Goal: Communication & Community: Answer question/provide support

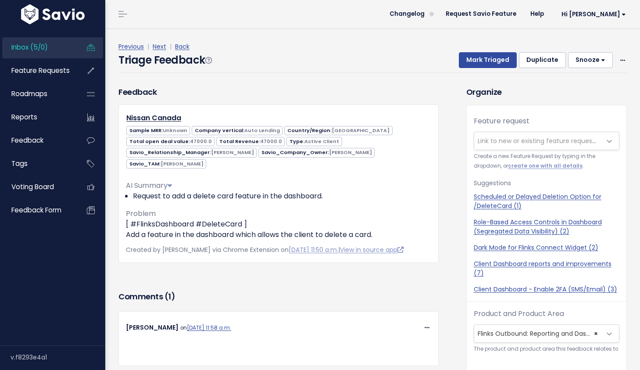
click at [21, 41] on link "Inbox (5/0)" at bounding box center [37, 47] width 71 height 20
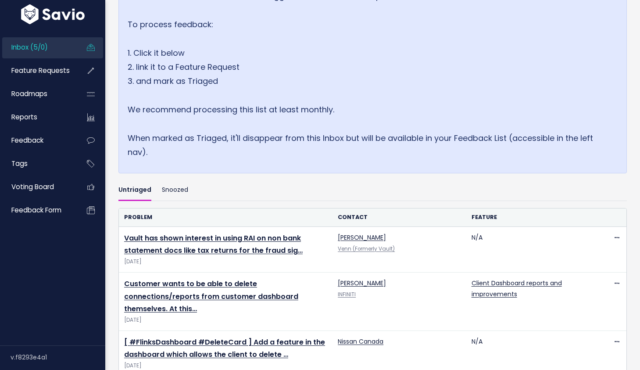
scroll to position [112, 0]
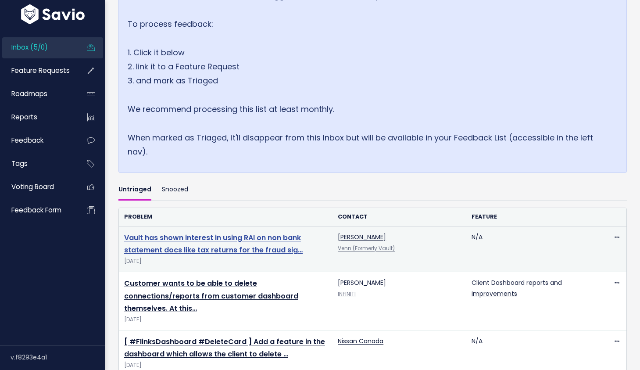
click at [233, 240] on link "Vault has shown interest in using RAI on non bank statement docs like tax retur…" at bounding box center [213, 244] width 179 height 23
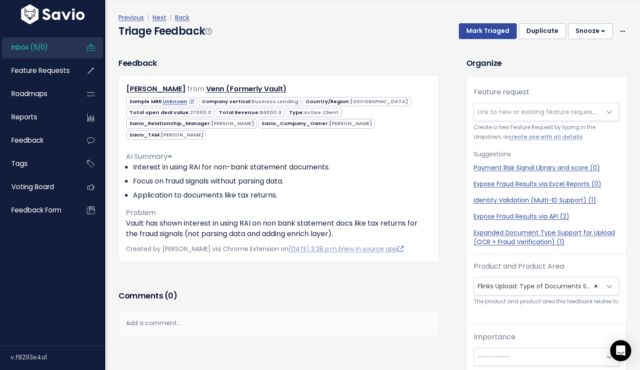
scroll to position [8, 0]
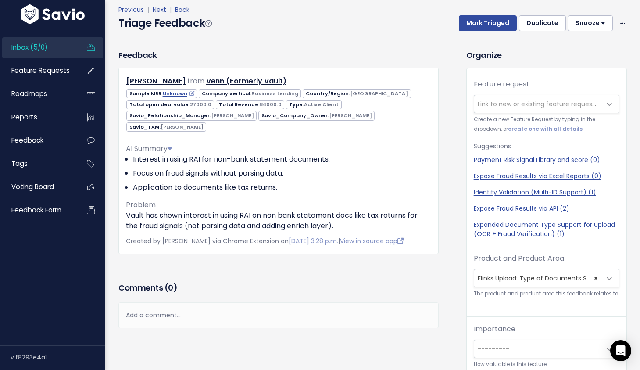
click at [208, 328] on div "Add a comment..." at bounding box center [278, 315] width 320 height 26
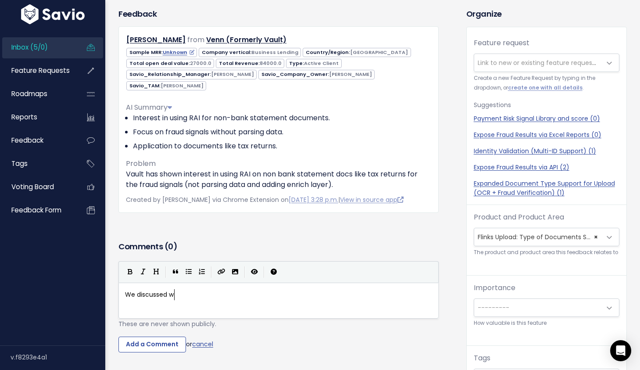
scroll to position [3, 56]
type textarea "We discussed with [PERSON_NAME] about this. We see a"
type textarea "have a"
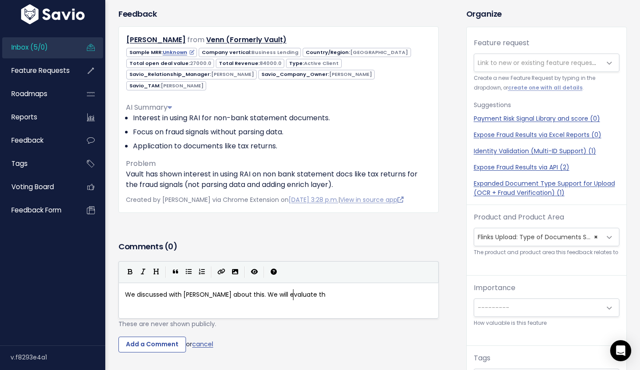
type textarea "will evaluate this"
type textarea "e faisabiliry"
type textarea "ity this week. No ETA Yet"
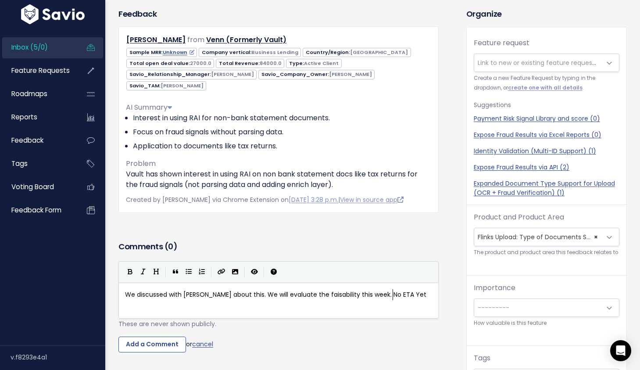
scroll to position [3, 72]
type textarea "yet, but we are actively looking into this."
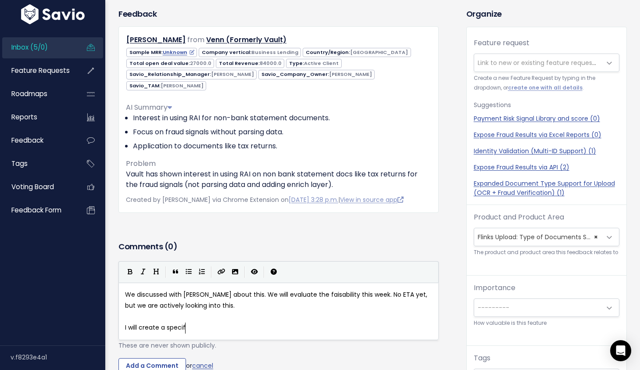
scroll to position [3, 65]
type textarea "I will create a specific"
type textarea "new ferature"
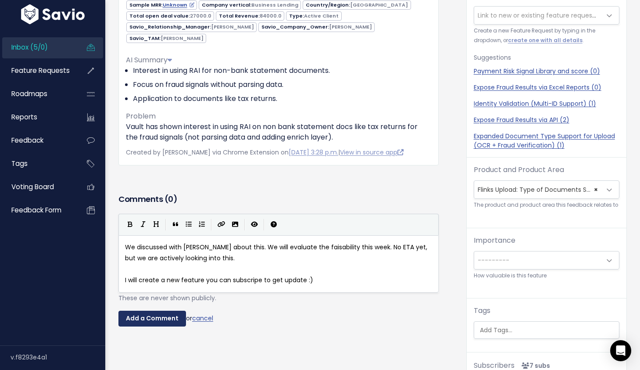
type textarea "ature you can subscripe to get update :)"
click at [145, 326] on input "Add a Comment" at bounding box center [152, 319] width 68 height 16
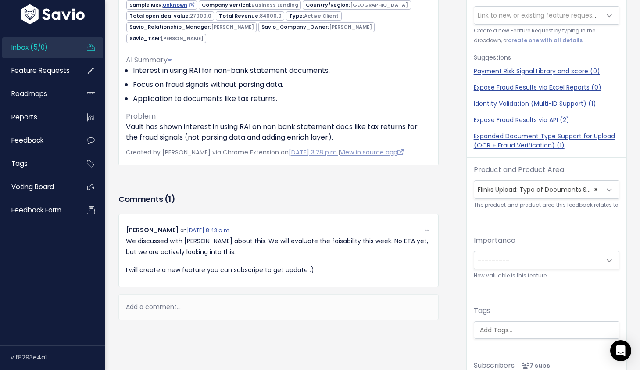
click at [35, 48] on span "Inbox (5/0)" at bounding box center [29, 47] width 36 height 9
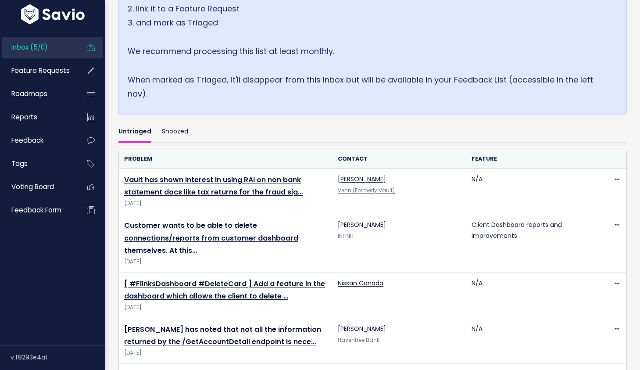
scroll to position [171, 0]
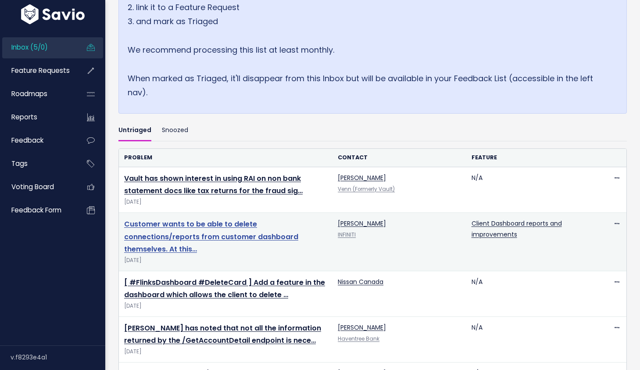
click at [201, 234] on link "Customer wants to be able to delete connections/reports from customer dashboard…" at bounding box center [211, 237] width 174 height 36
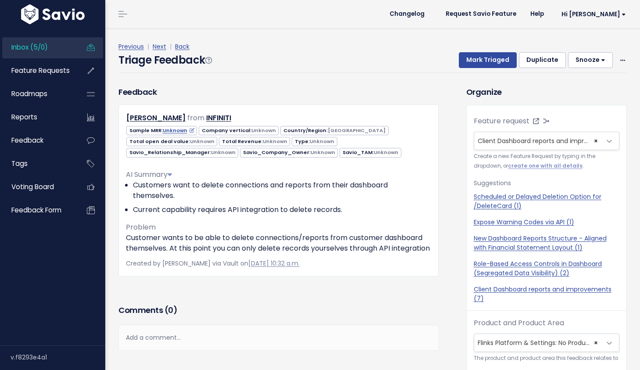
scroll to position [29, 0]
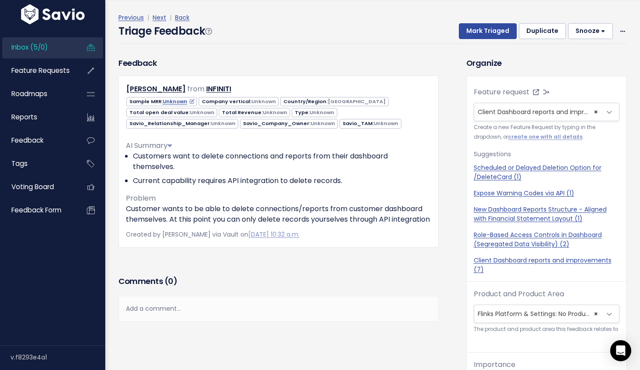
click at [181, 317] on div "Add a comment..." at bounding box center [278, 309] width 320 height 26
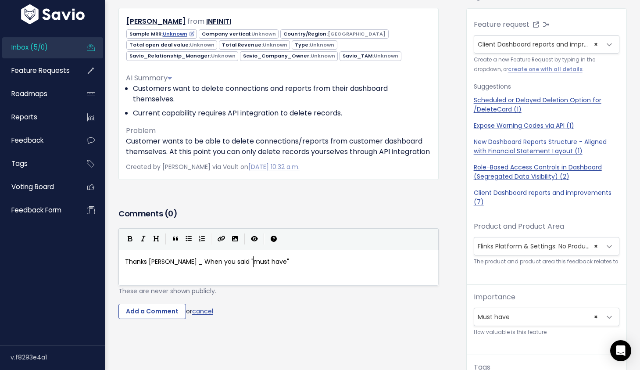
scroll to position [9, 0]
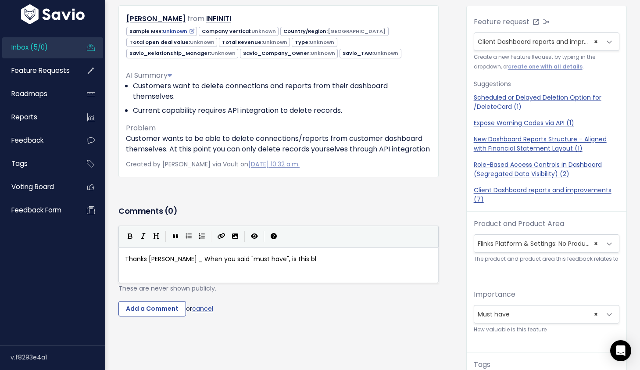
type textarea "Thanks Matt _ When you said "must have", is this blo"
type textarea "a bnl"
type textarea "locker to your deal&"
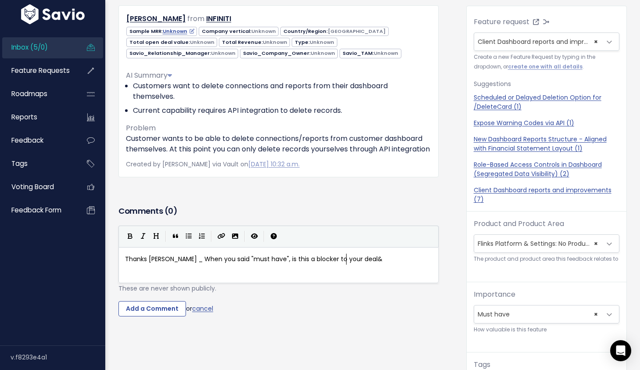
scroll to position [3, 61]
type textarea "? I don't see t"
type textarea "an open deal liked to this l"
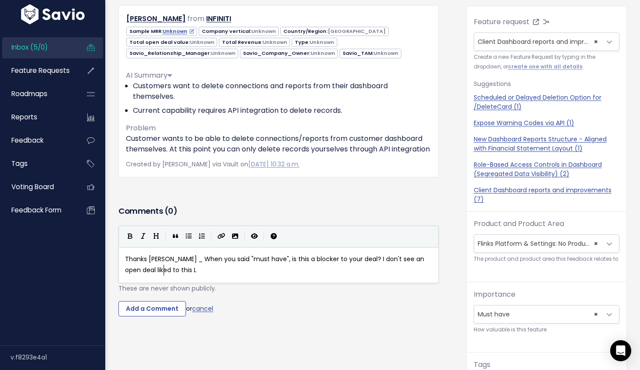
type textarea "Ln"
type textarea "client/Account from Hubspot. Maybe it's a"
click at [138, 274] on span "Thanks Matt _ When you said "must have", is this a blocker to your deal? I don'…" at bounding box center [275, 264] width 301 height 20
type textarea "s"
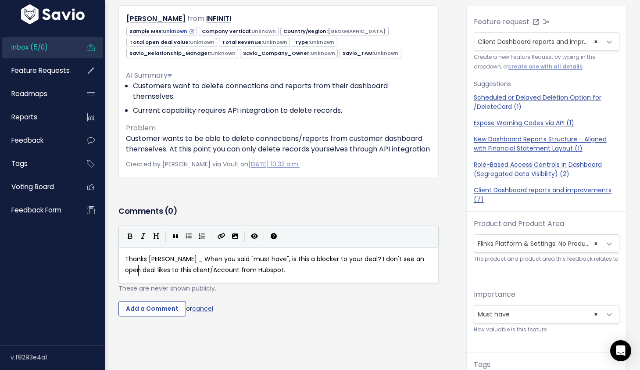
scroll to position [3, 4]
type textarea "nks"
type textarea "ed"
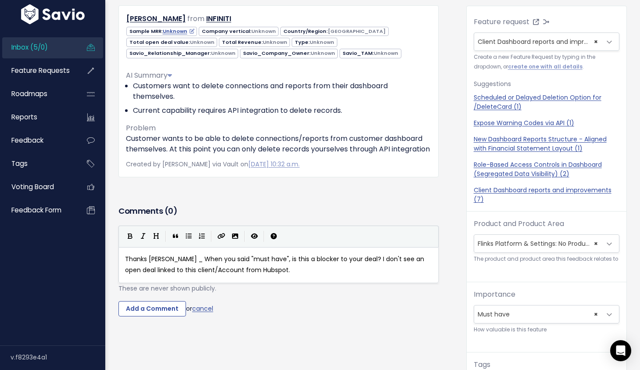
click at [229, 274] on span "Thanks Matt _ When you said "must have", is this a blocker to your deal? I don'…" at bounding box center [275, 264] width 301 height 20
type textarea "Sabio"
type textarea "vio>"
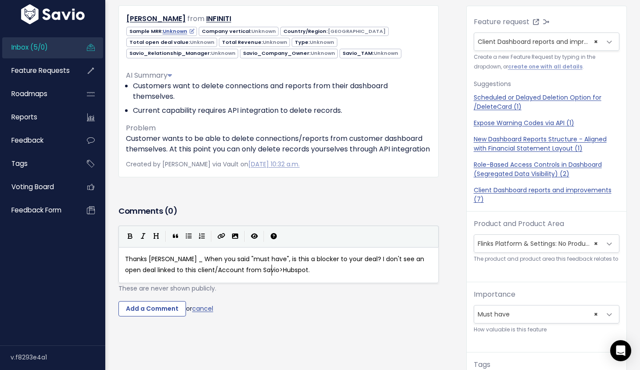
click at [272, 274] on span "Thanks Matt _ When you said "must have", is this a blocker to your deal? I don'…" at bounding box center [275, 264] width 301 height 20
type textarea "integration"
click at [164, 316] on input "Add a Comment" at bounding box center [152, 309] width 68 height 16
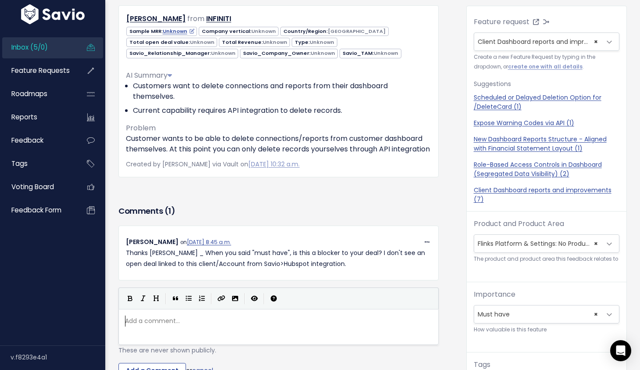
scroll to position [1, 0]
